Goal: Information Seeking & Learning: Compare options

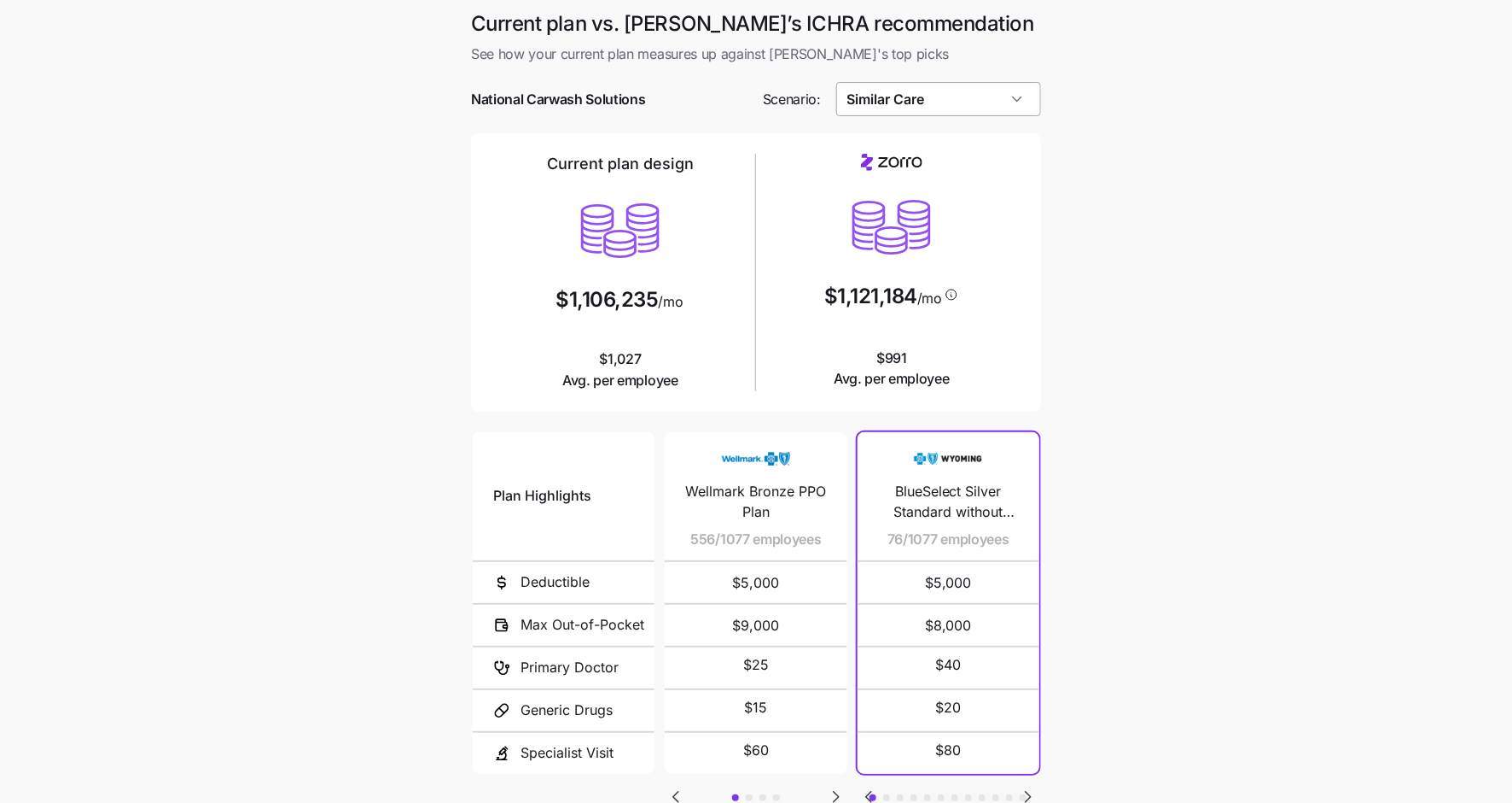
click at [964, 107] on input "Similar Care" at bounding box center [939, 99] width 206 height 34
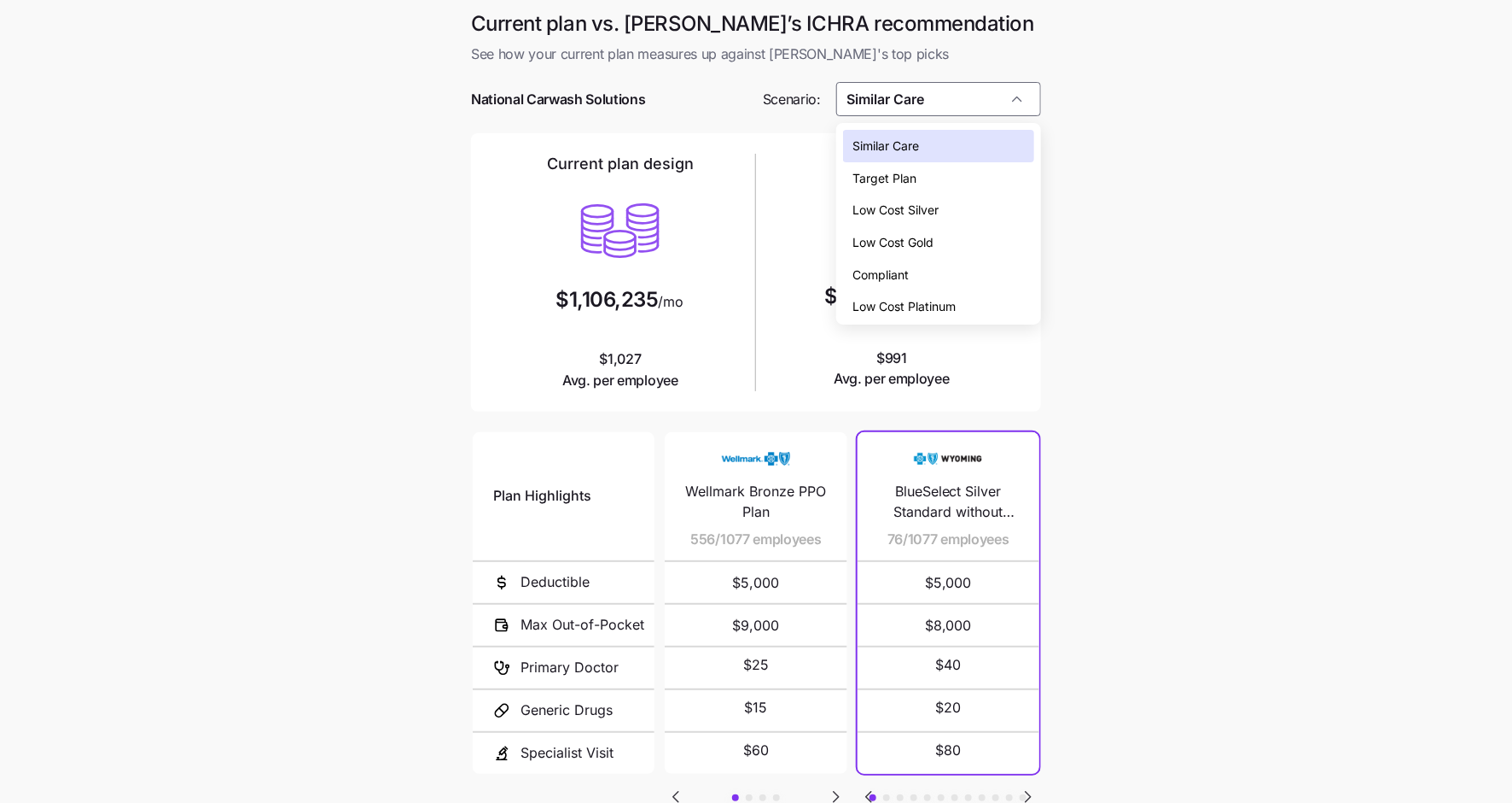
click at [951, 231] on div "Low Cost Gold" at bounding box center [938, 242] width 191 height 33
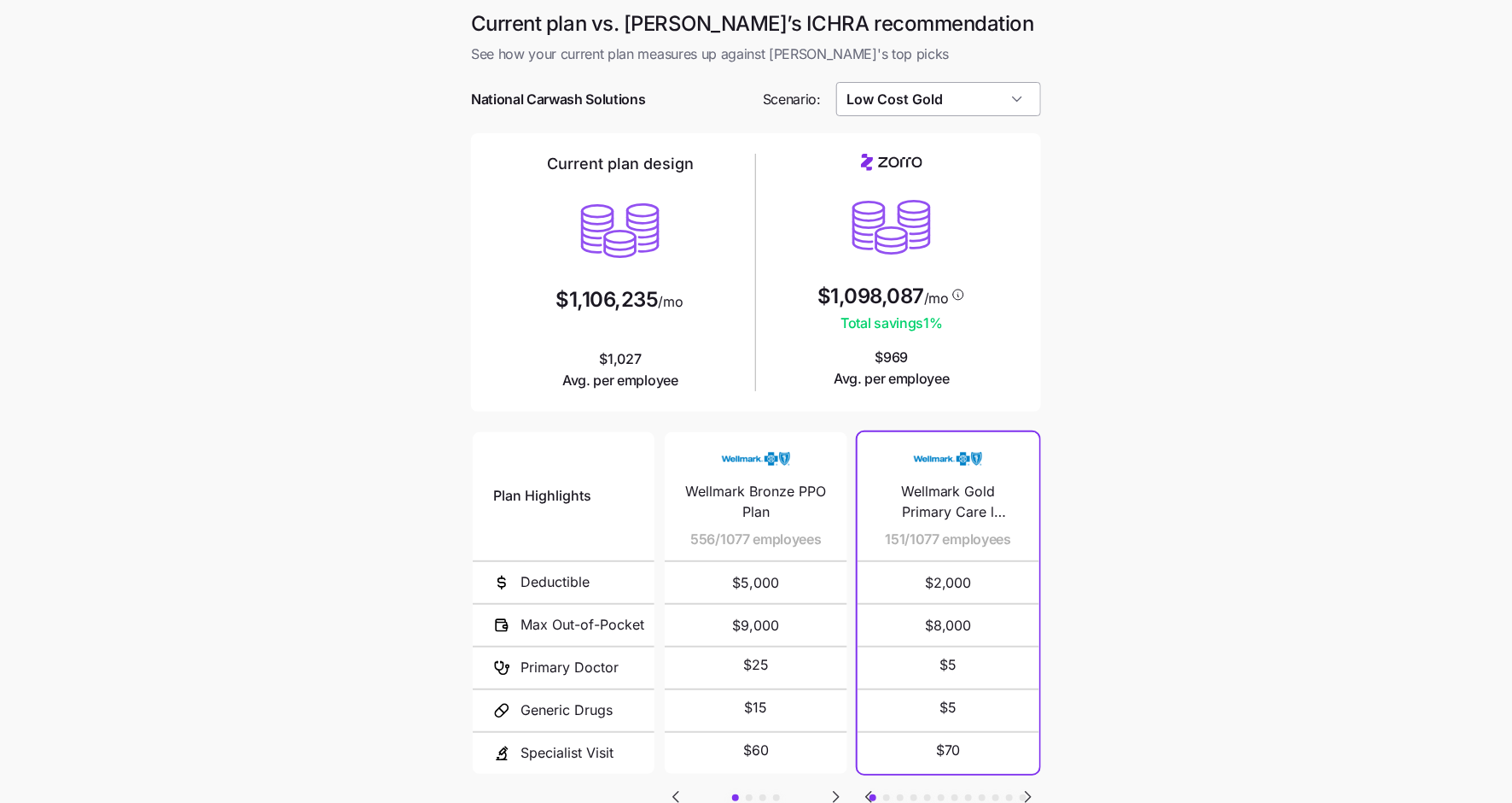
click at [938, 102] on input "Low Cost Gold" at bounding box center [939, 99] width 206 height 34
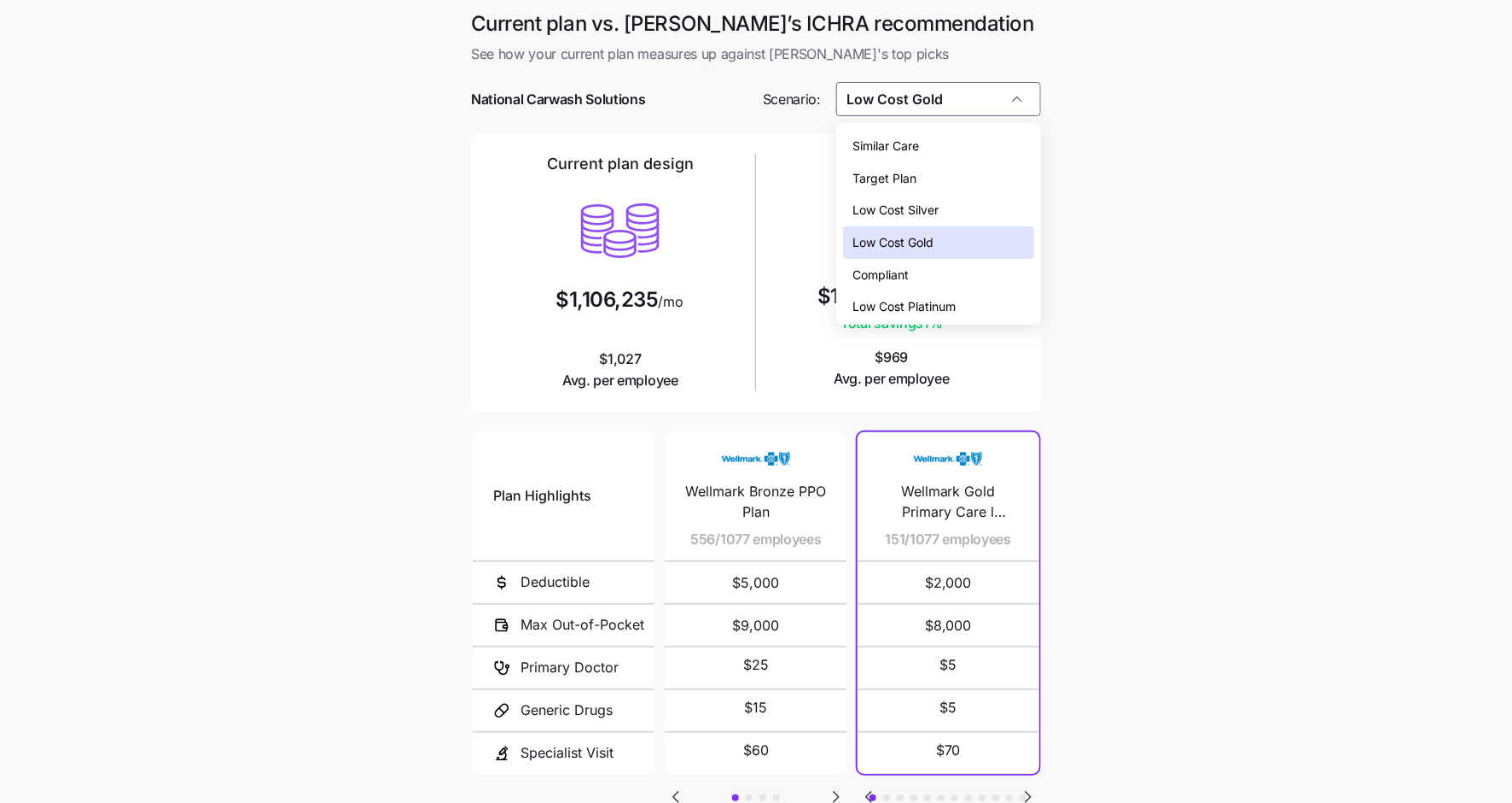
click at [937, 206] on span "Low Cost Silver" at bounding box center [896, 209] width 86 height 19
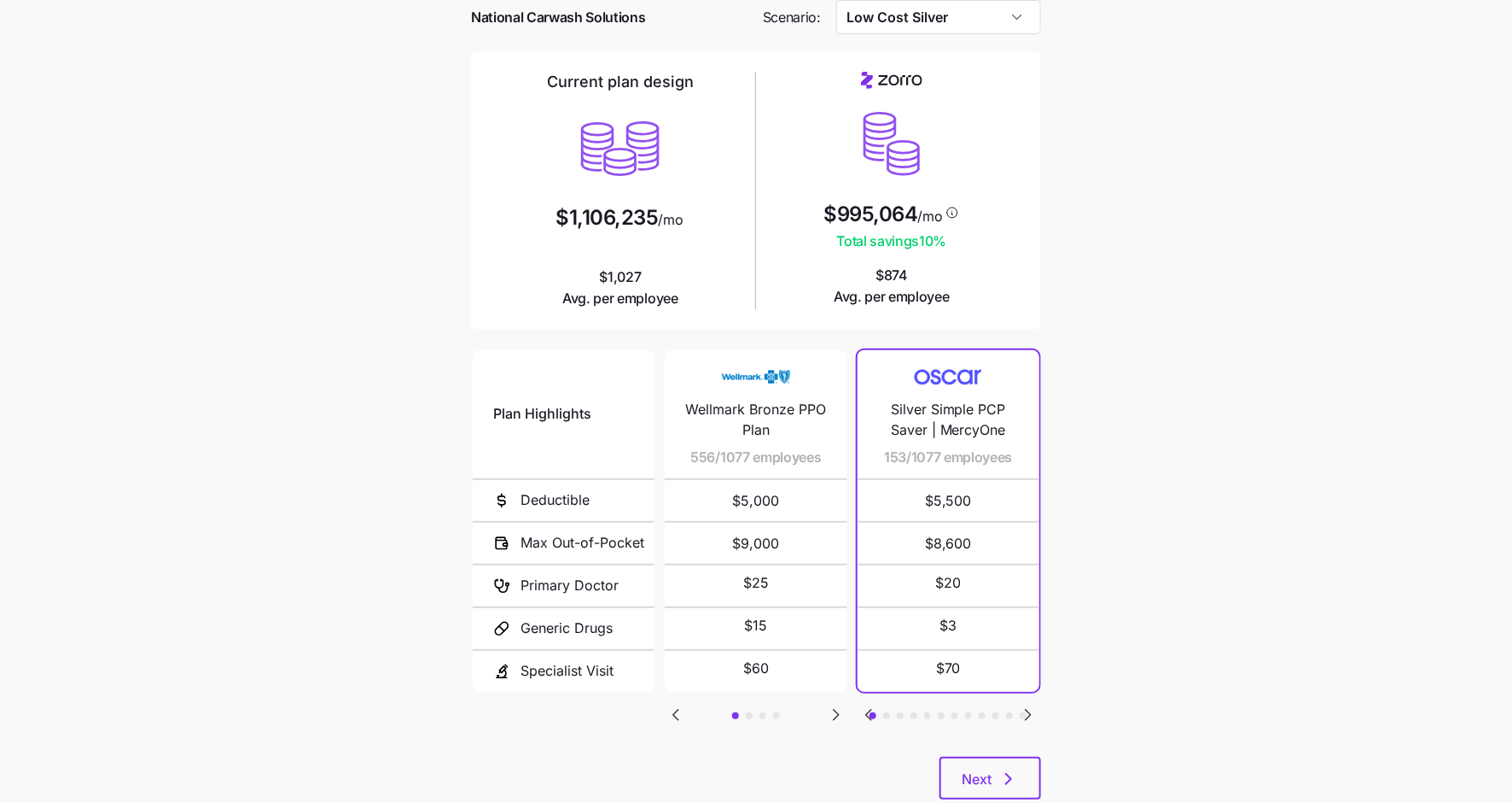
scroll to position [129, 0]
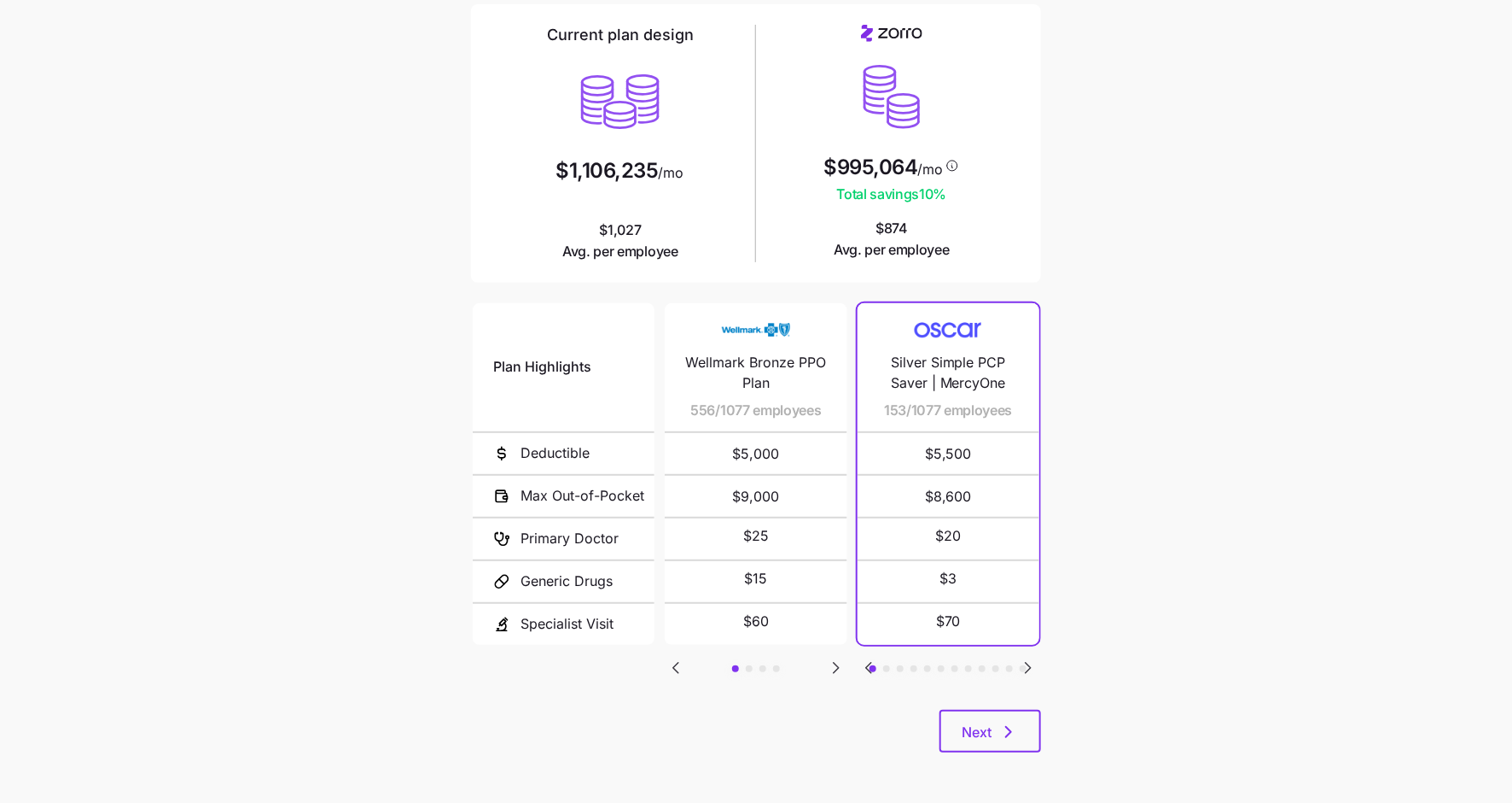
click at [828, 669] on icon "Go to next slide" at bounding box center [836, 667] width 21 height 21
click at [842, 664] on icon "Go to next slide" at bounding box center [836, 667] width 21 height 21
click at [846, 663] on icon "Go to next slide" at bounding box center [836, 667] width 21 height 21
click at [693, 660] on div "Plan Highlights Deductible Max Out-of-Pocket Primary Doctor Generic Drugs Speci…" at bounding box center [756, 504] width 570 height 409
click at [680, 662] on icon "Go to previous slide" at bounding box center [676, 667] width 21 height 21
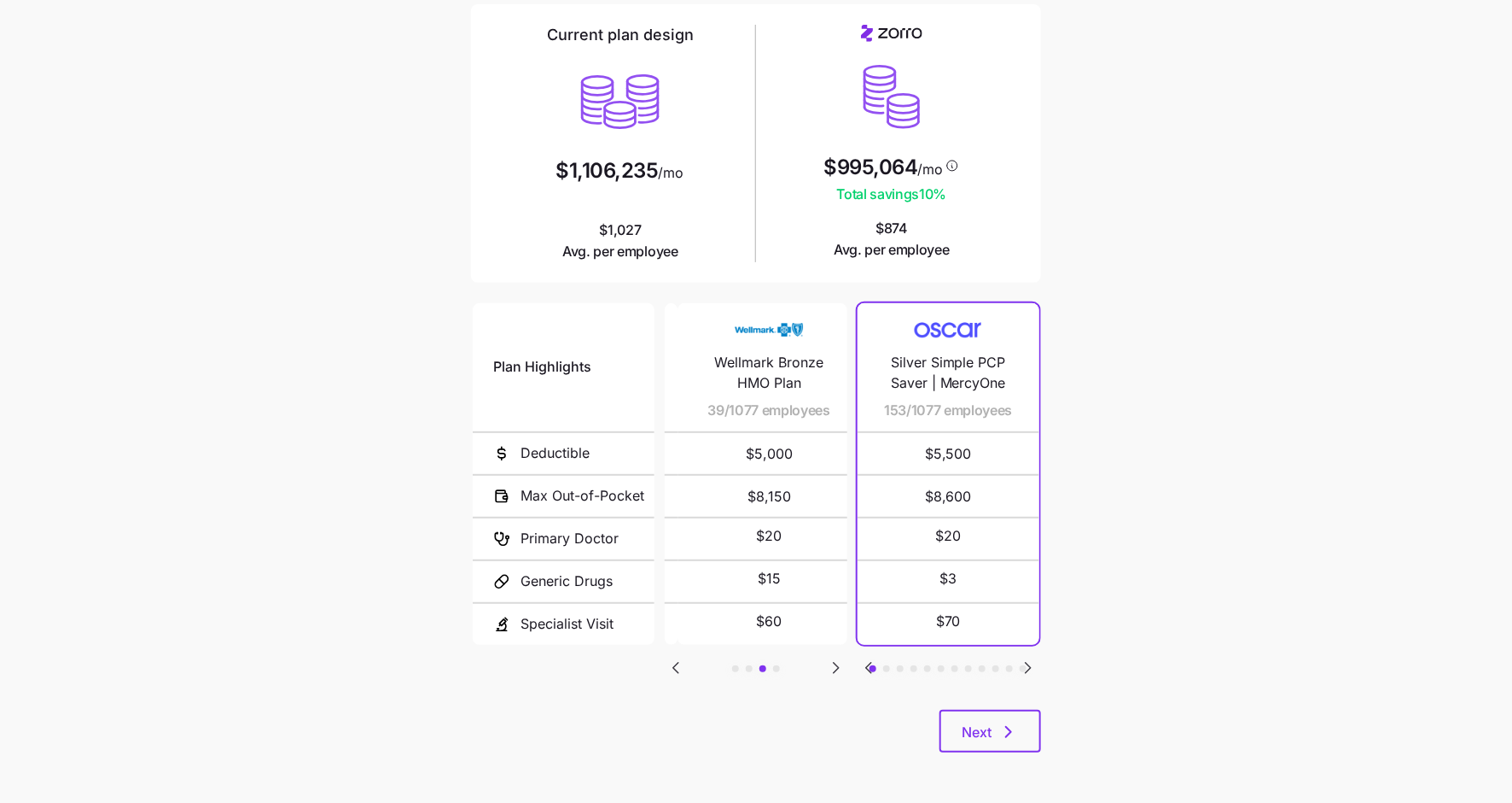
click at [680, 662] on icon "Go to previous slide" at bounding box center [676, 667] width 21 height 21
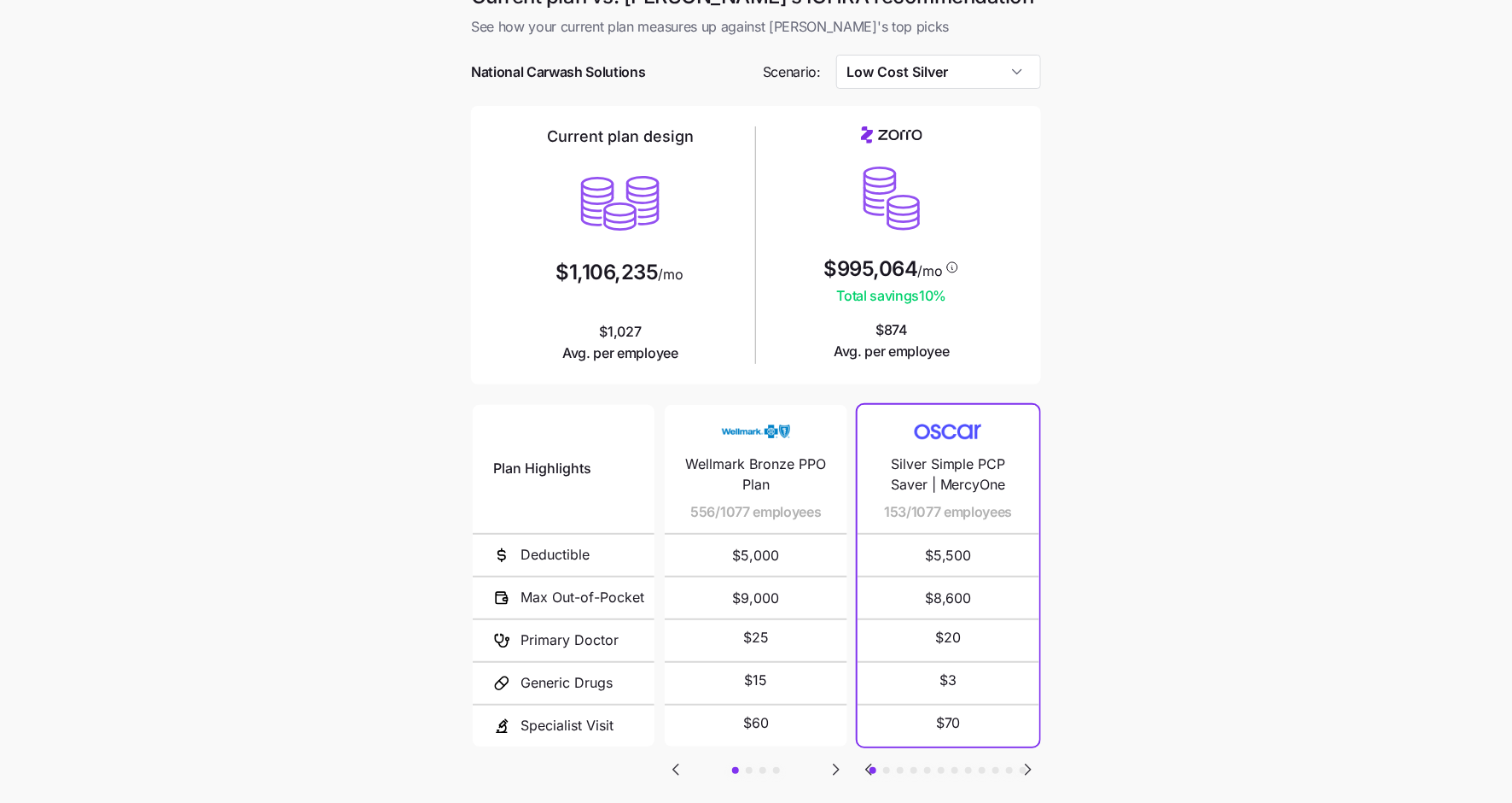
scroll to position [0, 0]
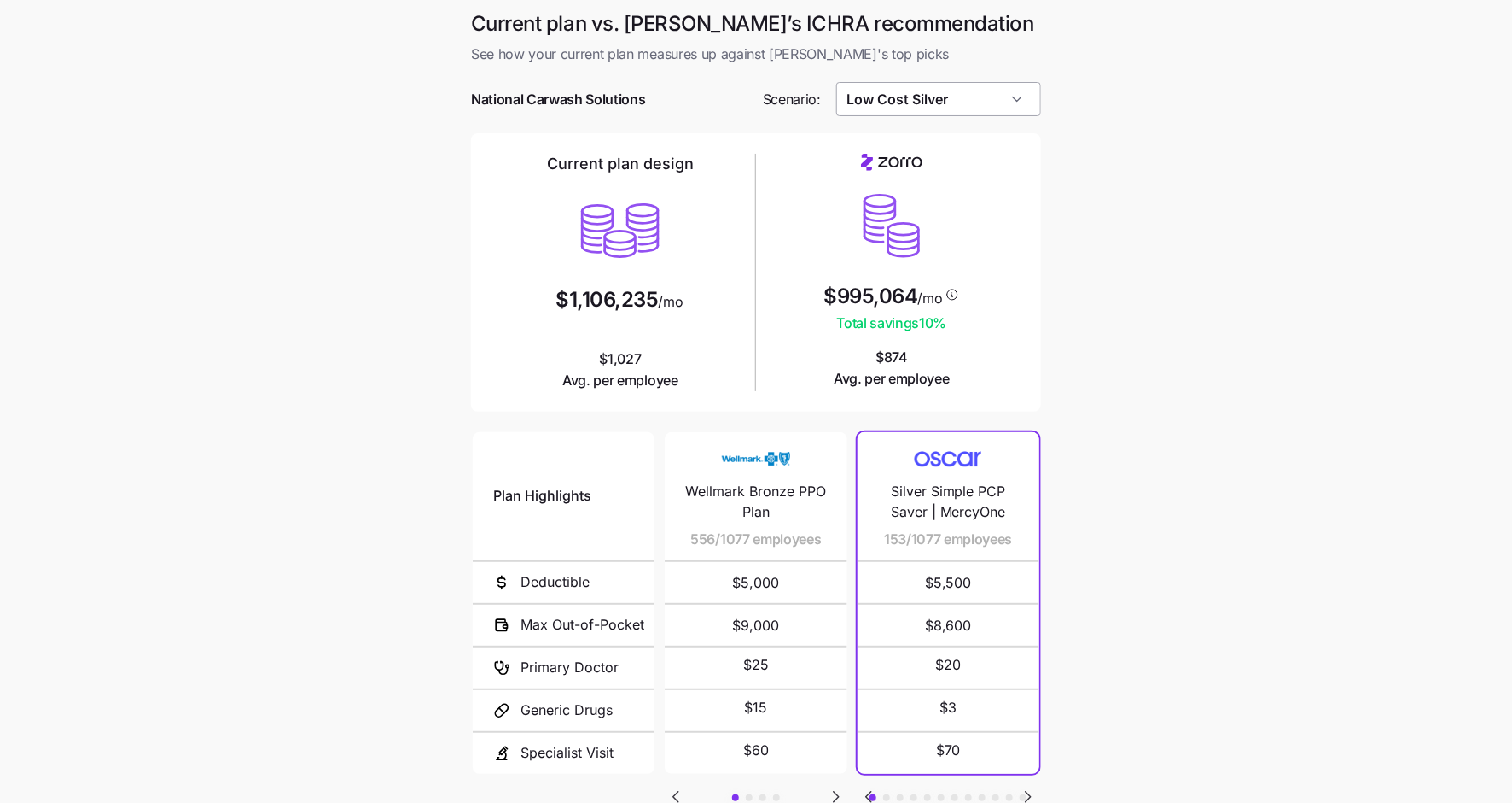
click at [973, 96] on input "Low Cost Silver" at bounding box center [939, 99] width 206 height 34
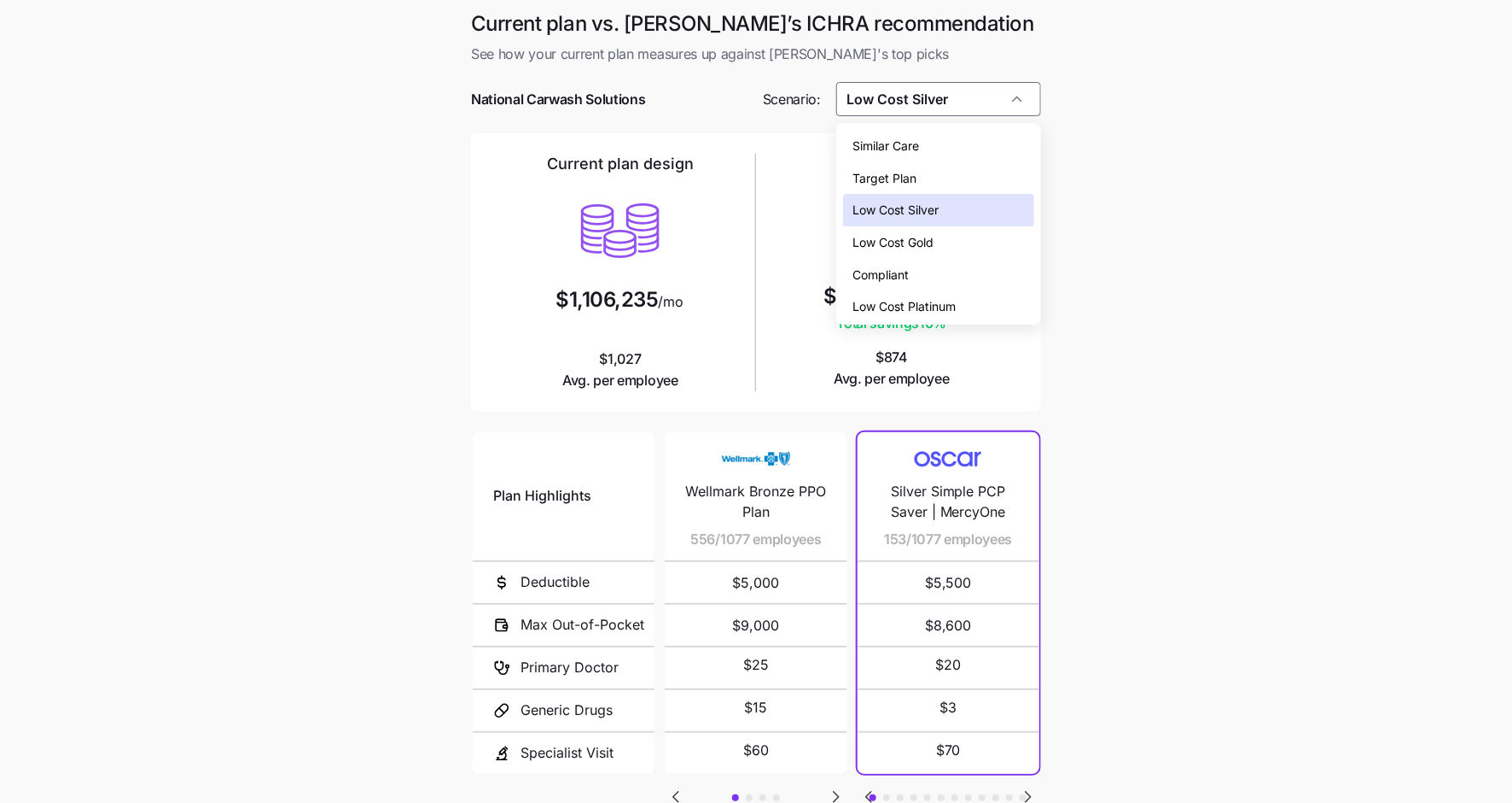
click at [962, 271] on div "Compliant" at bounding box center [938, 275] width 191 height 33
type input "Compliant"
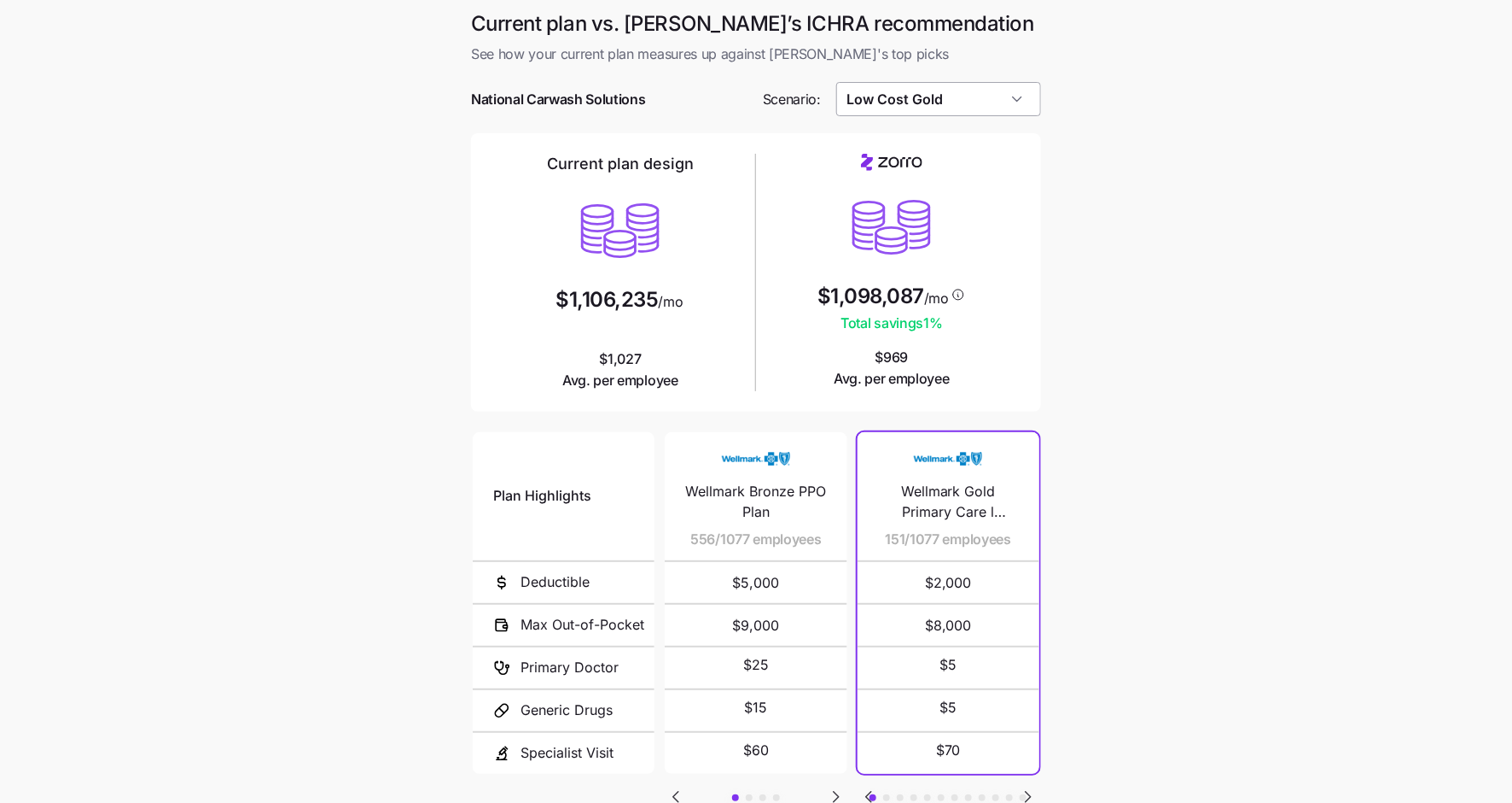
click at [979, 90] on input "Low Cost Gold" at bounding box center [939, 99] width 206 height 34
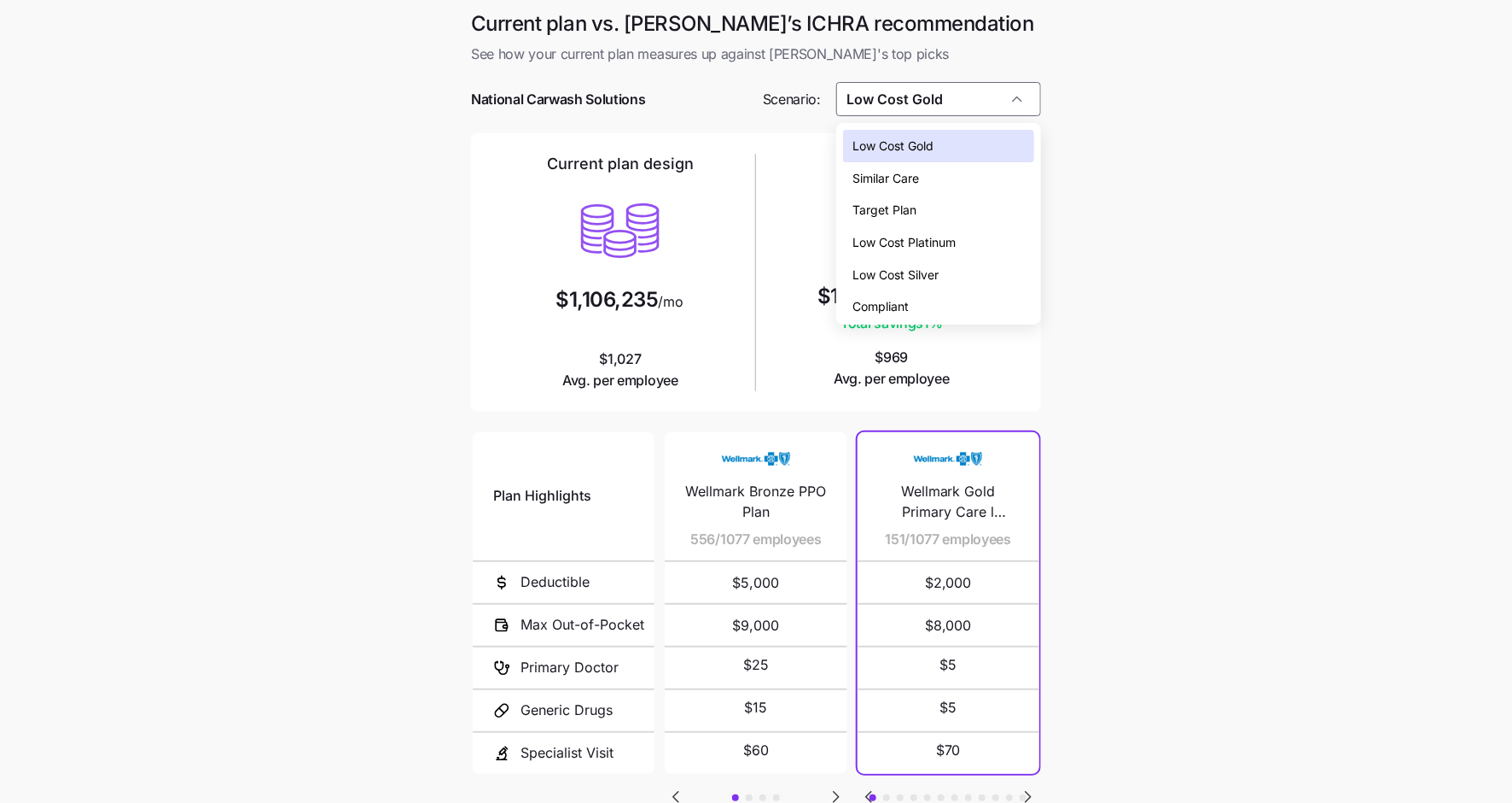
click at [965, 200] on div "Target Plan" at bounding box center [938, 210] width 191 height 33
type input "Target Plan"
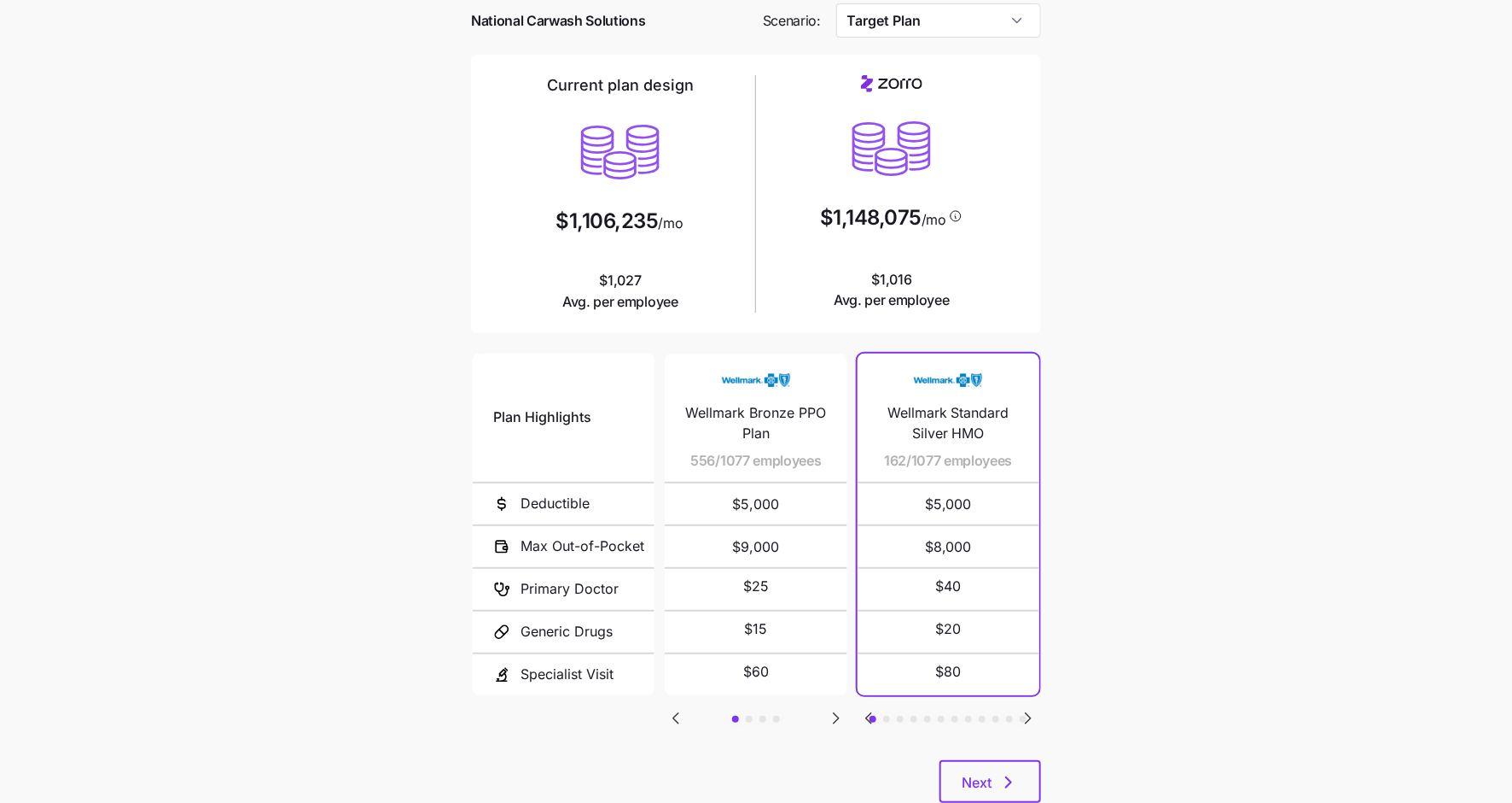
scroll to position [129, 0]
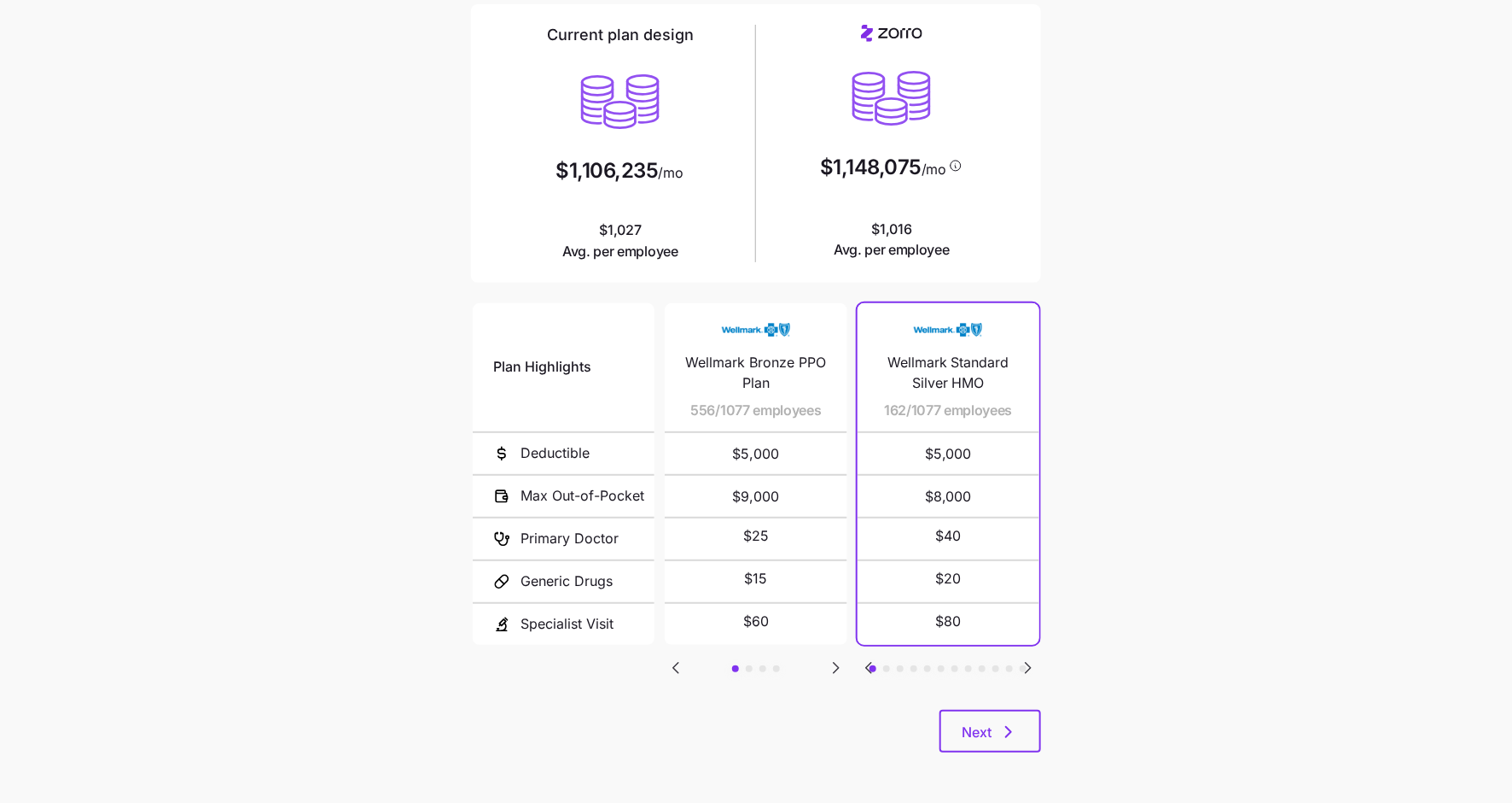
click at [1029, 660] on icon "Go to next slide" at bounding box center [1028, 667] width 21 height 21
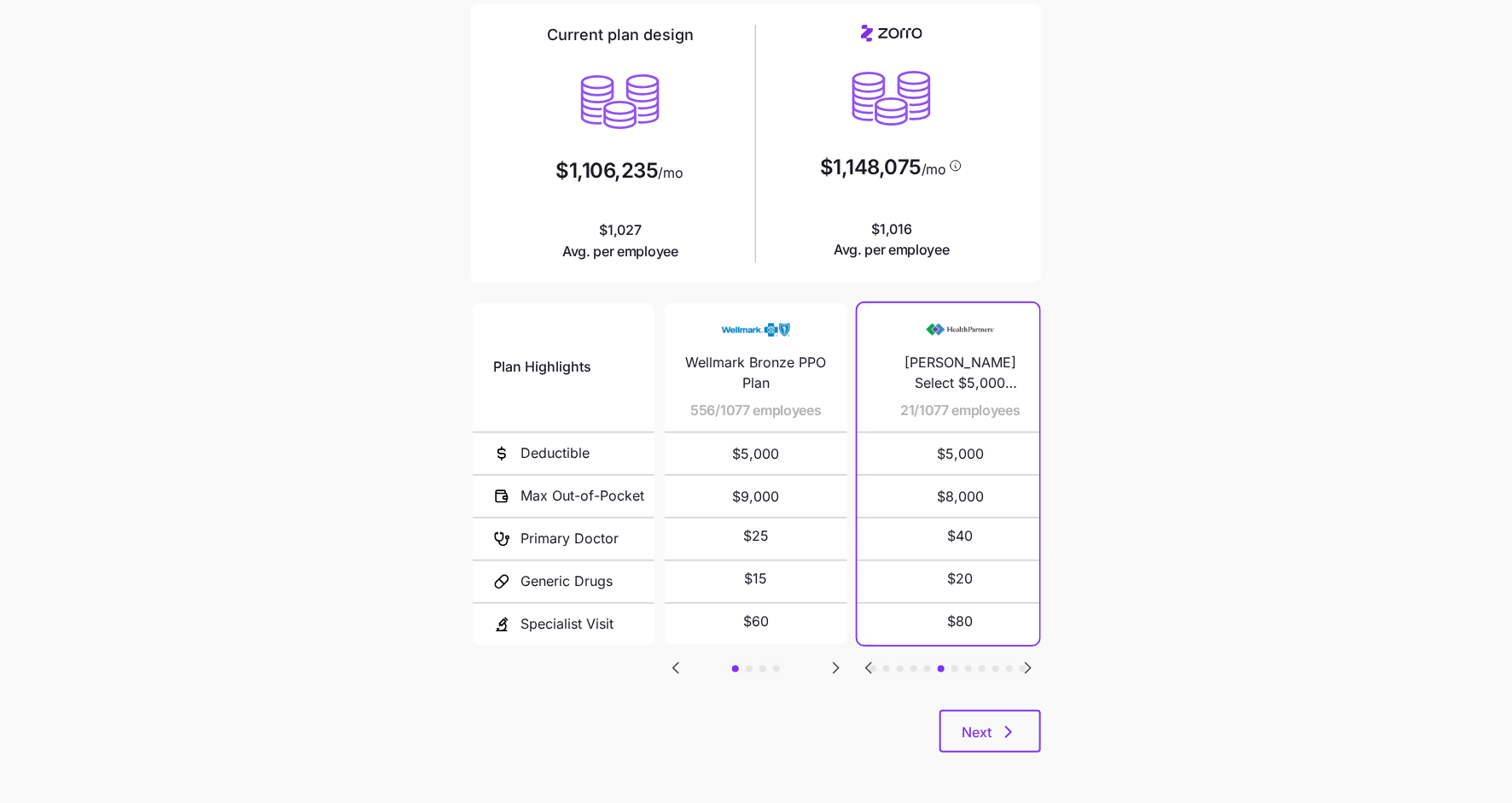
click at [1029, 660] on icon "Go to next slide" at bounding box center [1028, 667] width 21 height 21
